Goal: Answer question/provide support

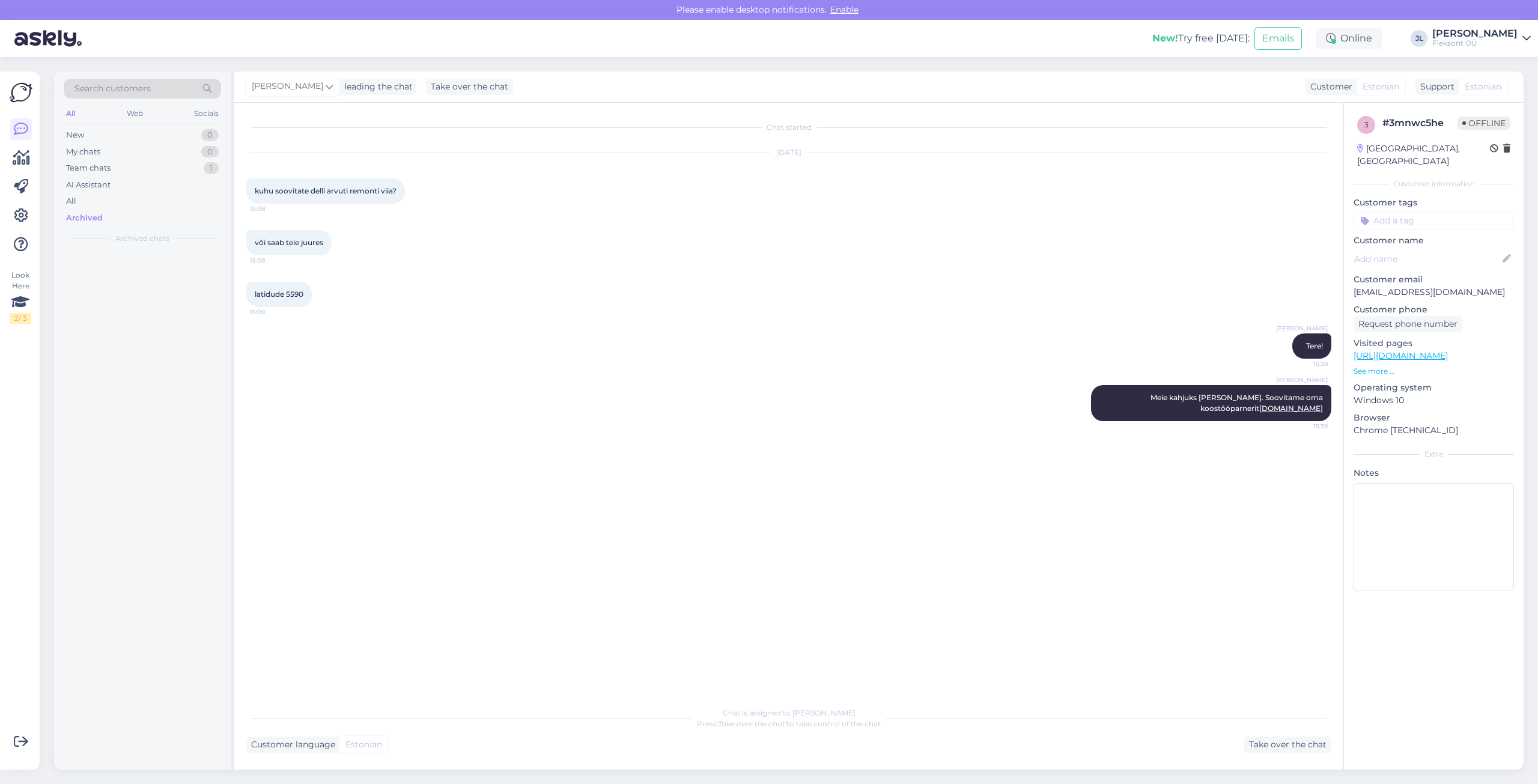
click at [92, 221] on div "Archived" at bounding box center [84, 218] width 36 height 12
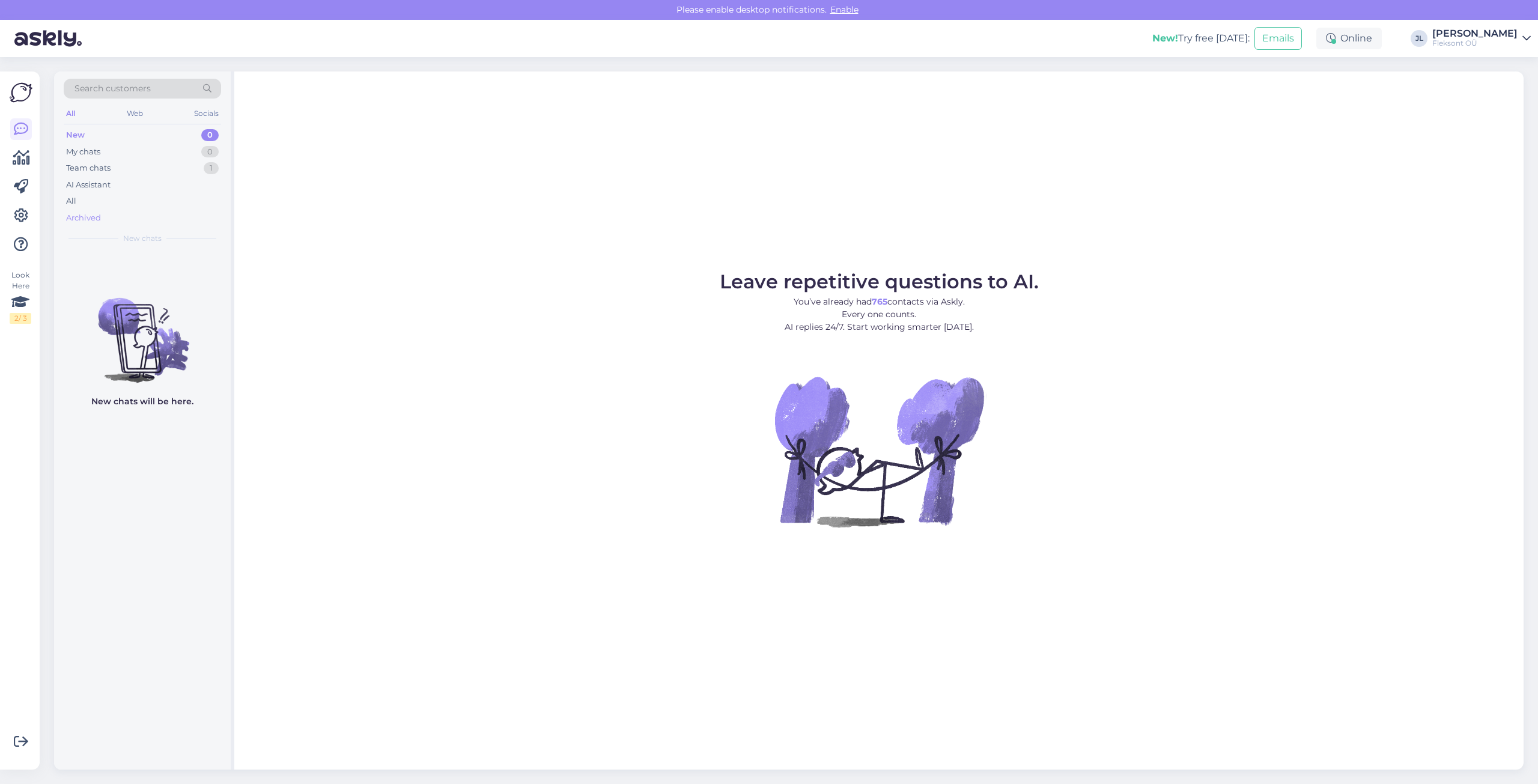
click at [105, 213] on div "Archived" at bounding box center [142, 218] width 157 height 17
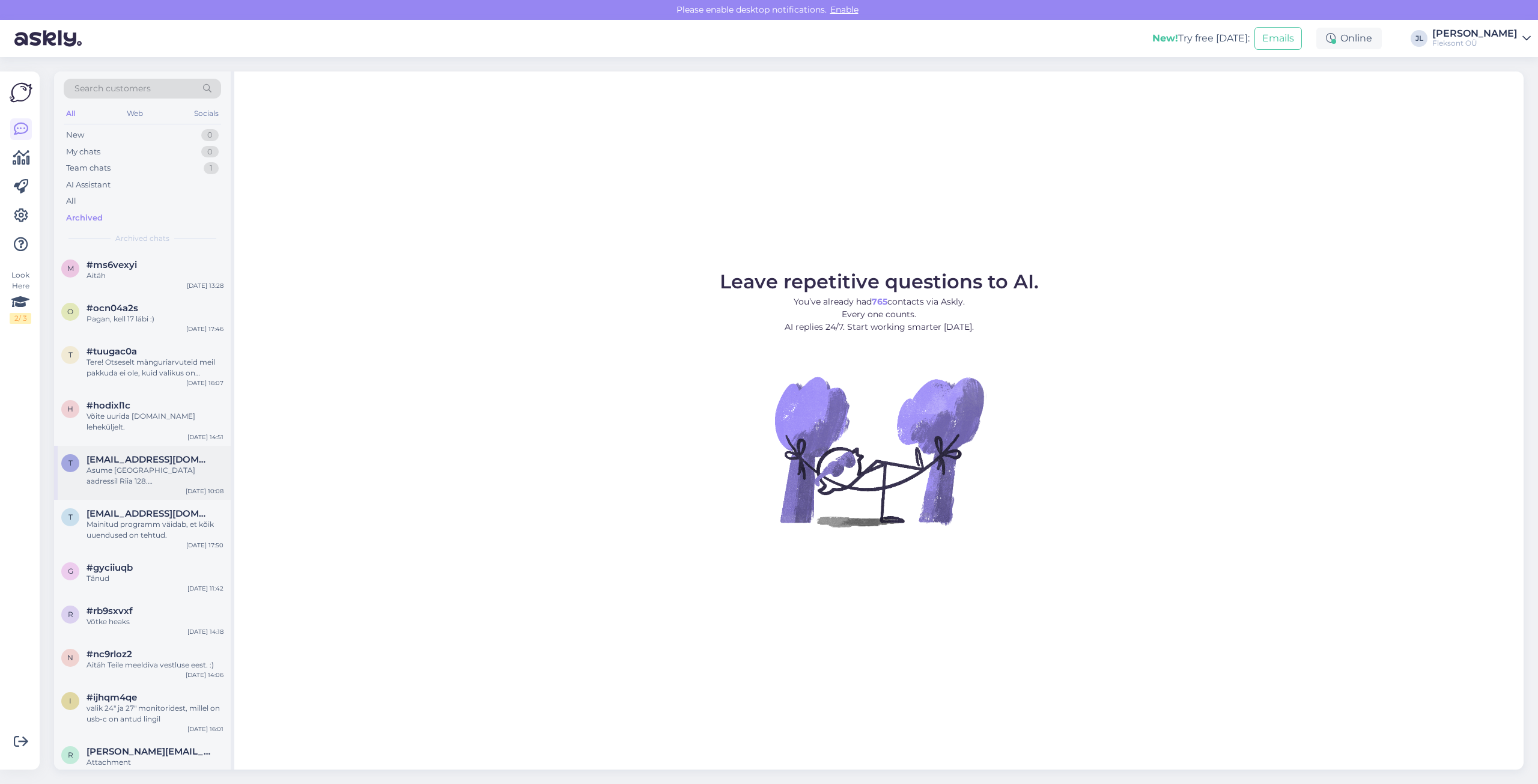
click at [159, 465] on div "Asume [GEOGRAPHIC_DATA] aadressil Riia 128. [GEOGRAPHIC_DATA] [GEOGRAPHIC_DATA]…" at bounding box center [155, 475] width 137 height 22
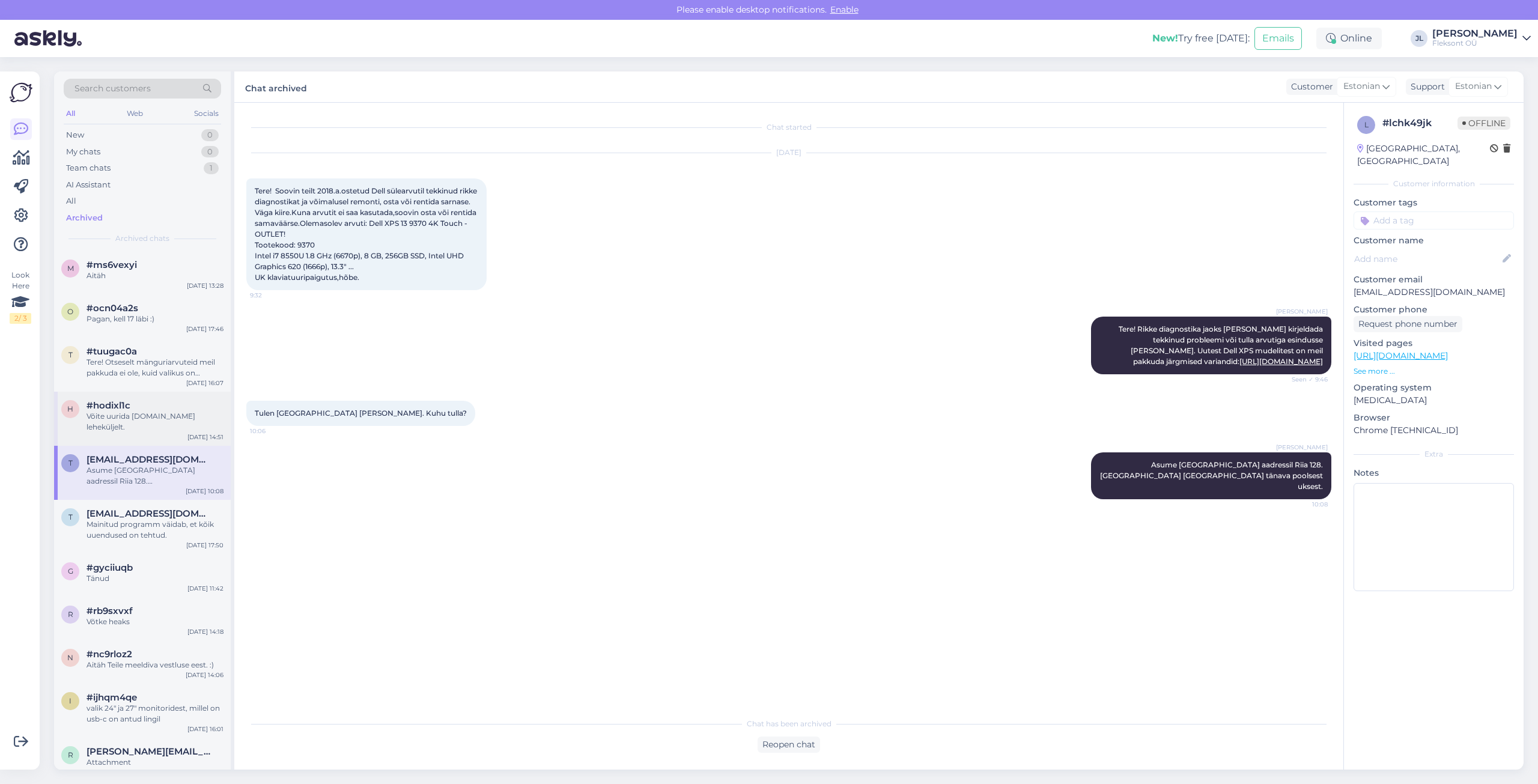
click at [150, 418] on div "Võite uurida [DOMAIN_NAME] leheküljelt." at bounding box center [155, 421] width 137 height 22
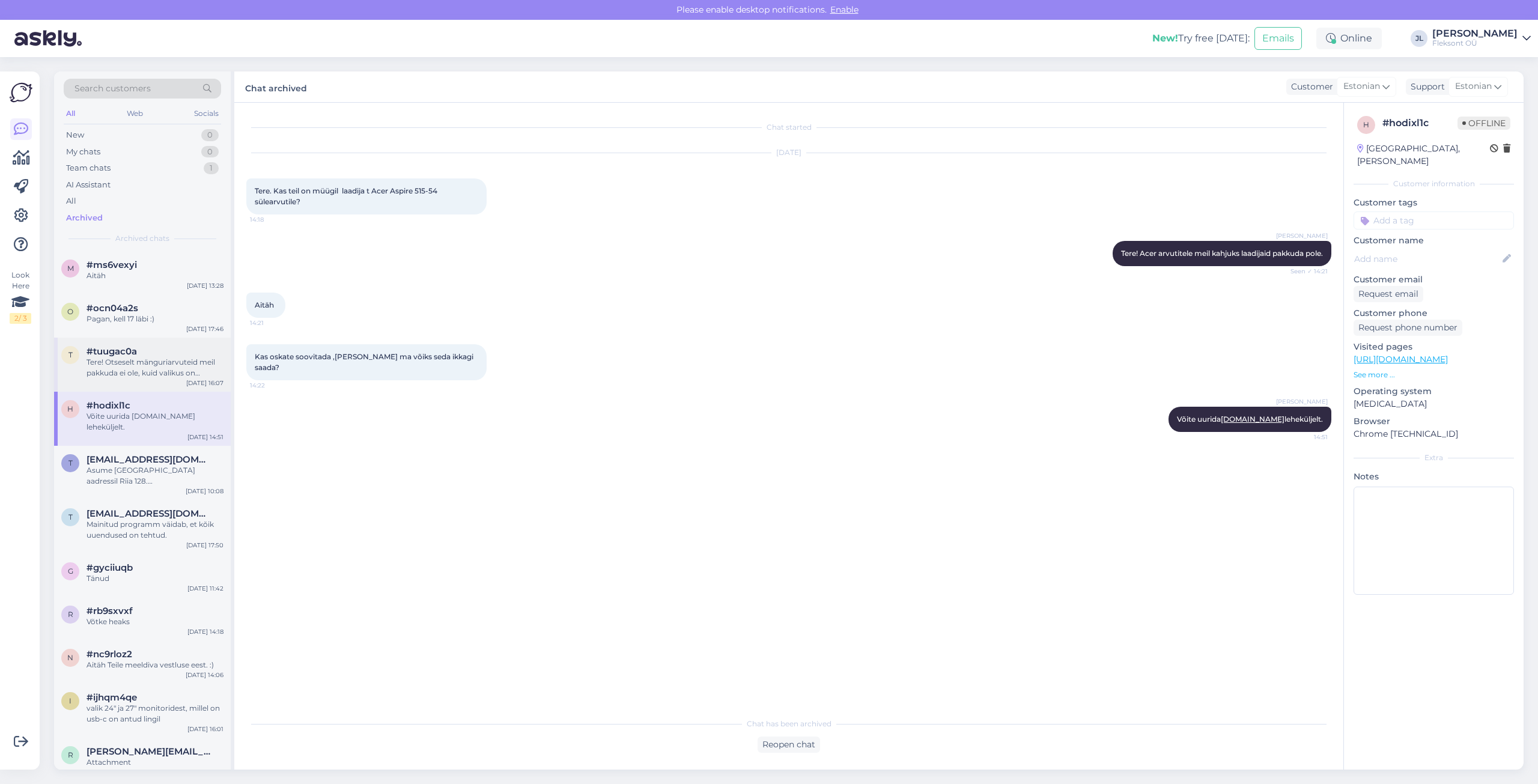
click at [149, 372] on div "Tere! Otseselt mänguriarvuteid meil pakkuda ei ole, kuid valikus on äriklassi t…" at bounding box center [155, 367] width 137 height 22
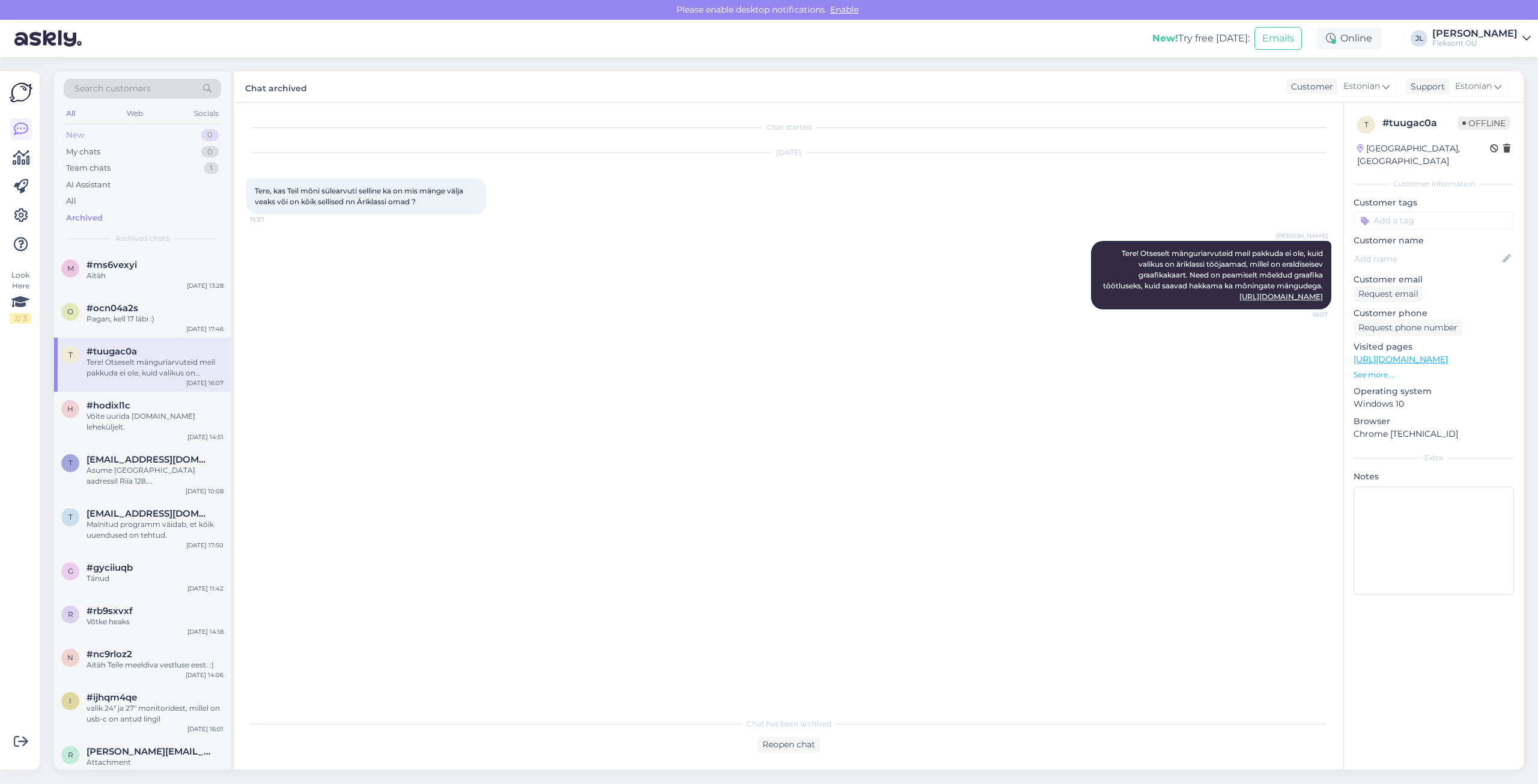
click at [94, 138] on div "New 0" at bounding box center [142, 135] width 157 height 17
